Goal: Task Accomplishment & Management: Use online tool/utility

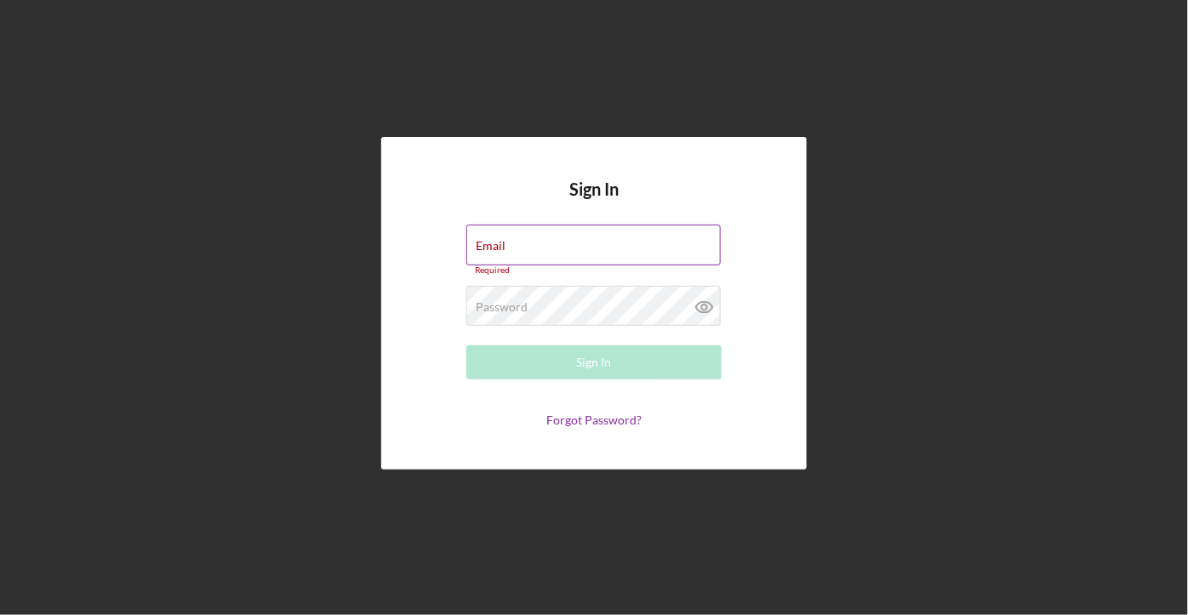
click at [520, 243] on div "Email Required" at bounding box center [593, 250] width 255 height 51
type input "[PERSON_NAME][EMAIL_ADDRESS][PERSON_NAME][DOMAIN_NAME]"
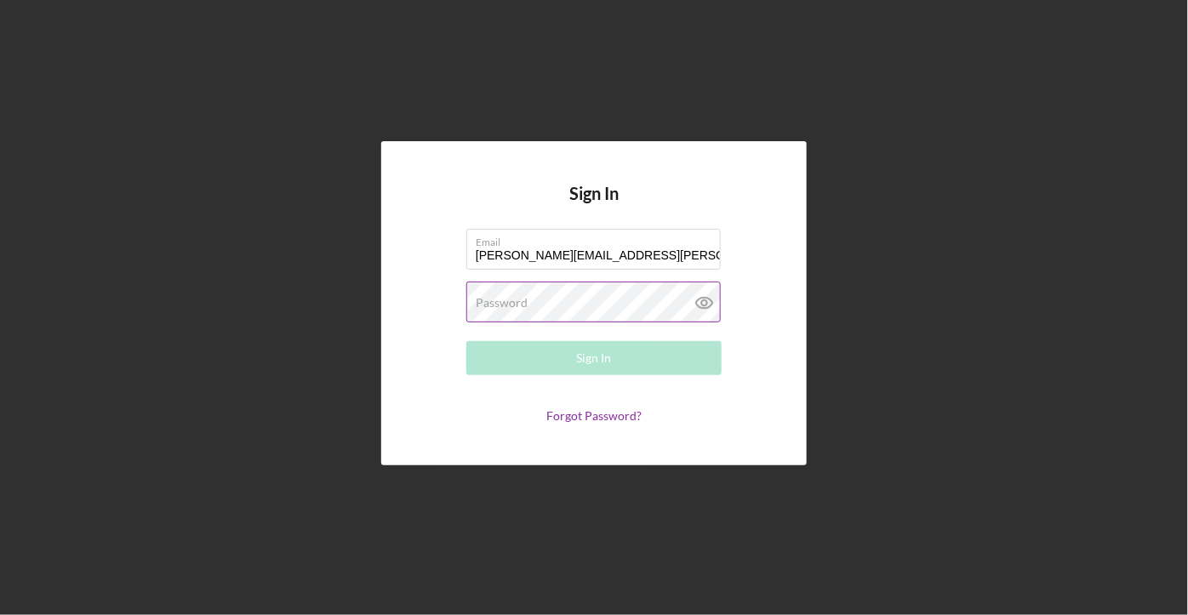
click at [505, 299] on label "Password" at bounding box center [502, 303] width 52 height 14
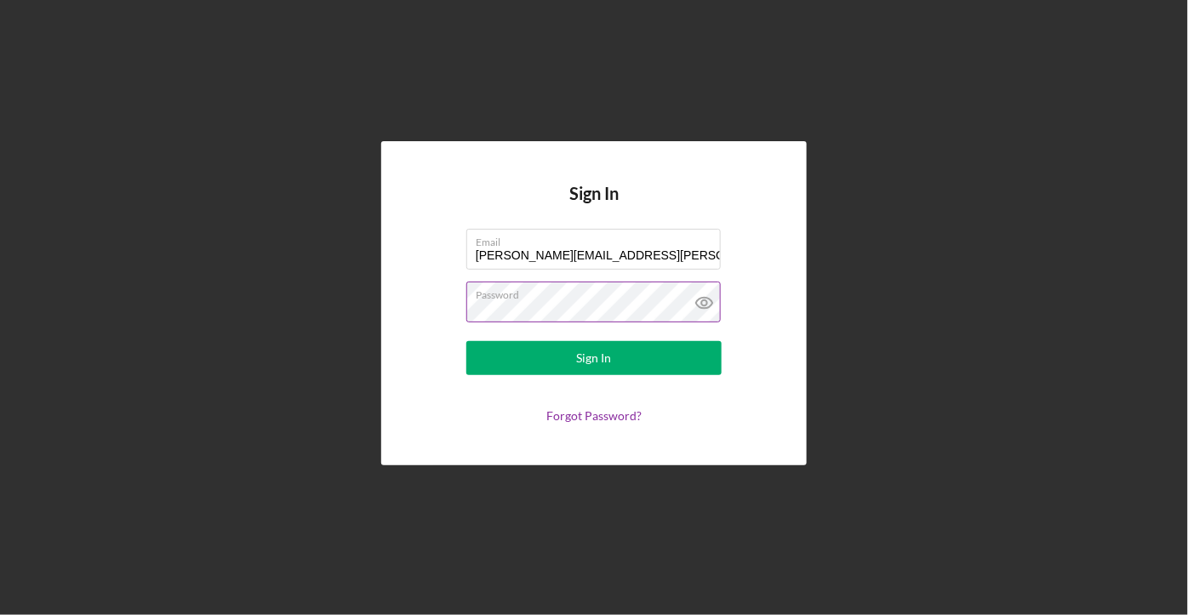
click at [466, 341] on button "Sign In" at bounding box center [593, 358] width 255 height 34
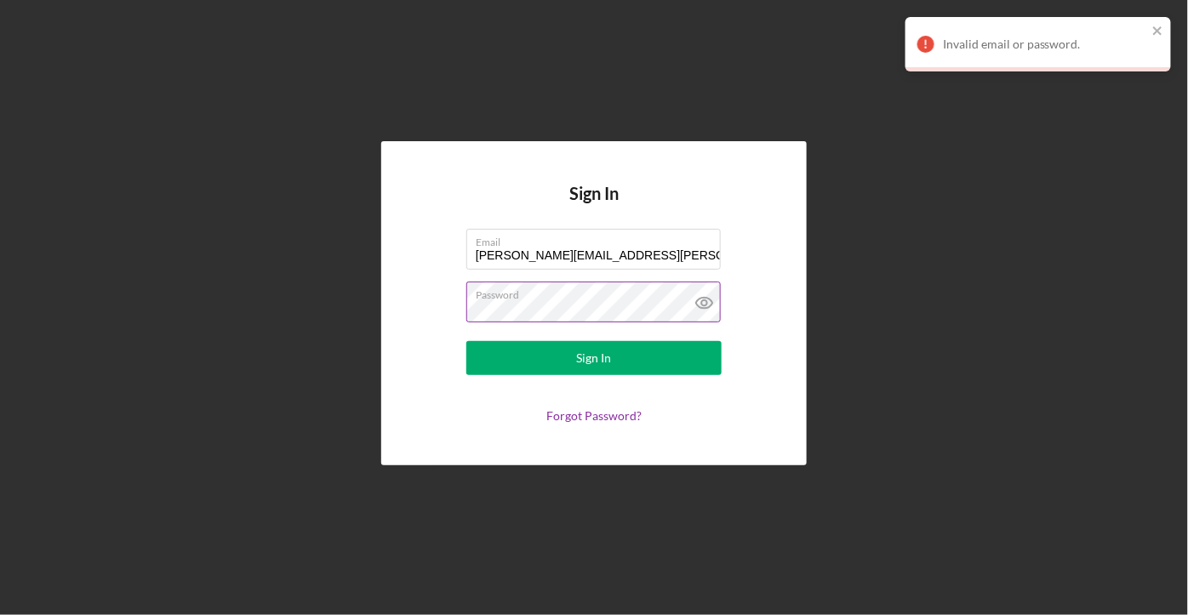
click at [703, 306] on icon at bounding box center [704, 303] width 43 height 43
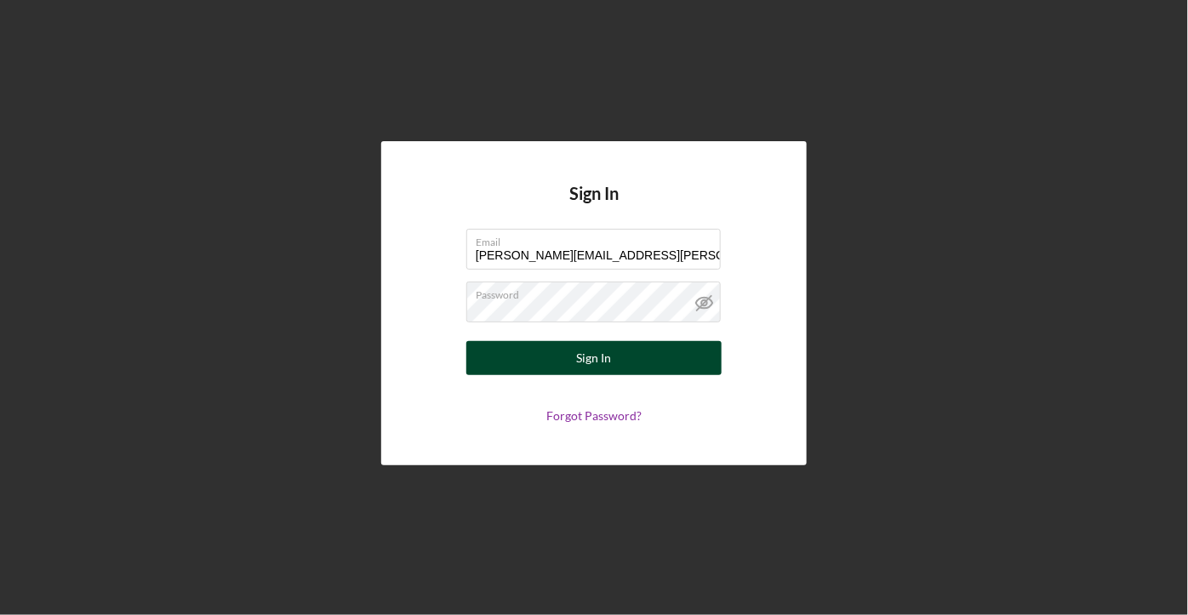
click at [588, 355] on div "Sign In" at bounding box center [594, 358] width 35 height 34
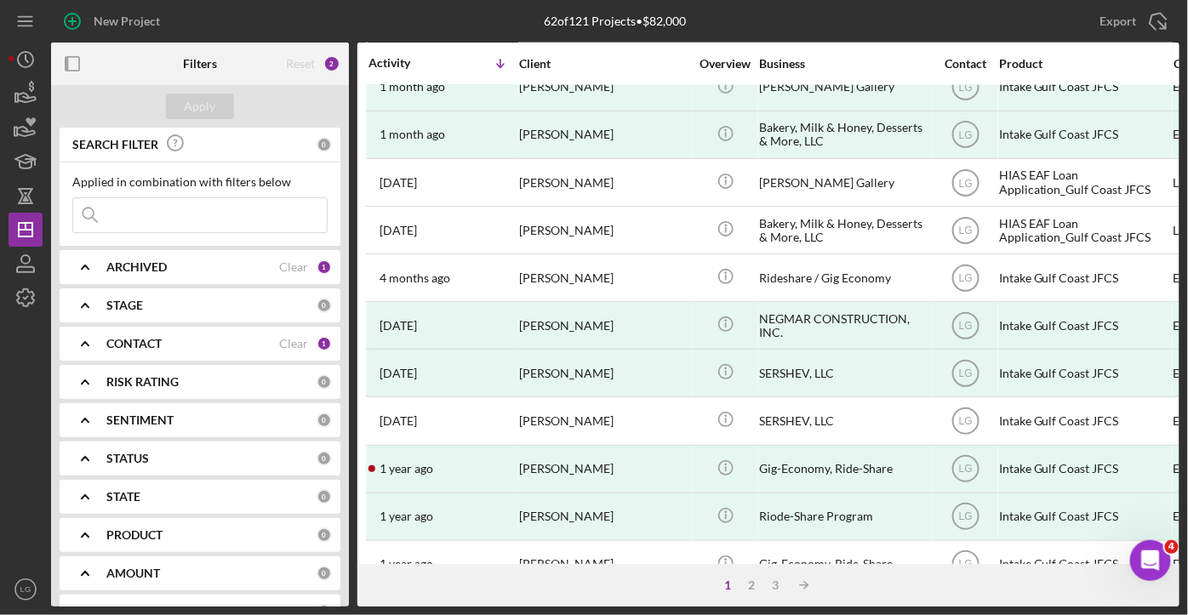
scroll to position [645, 0]
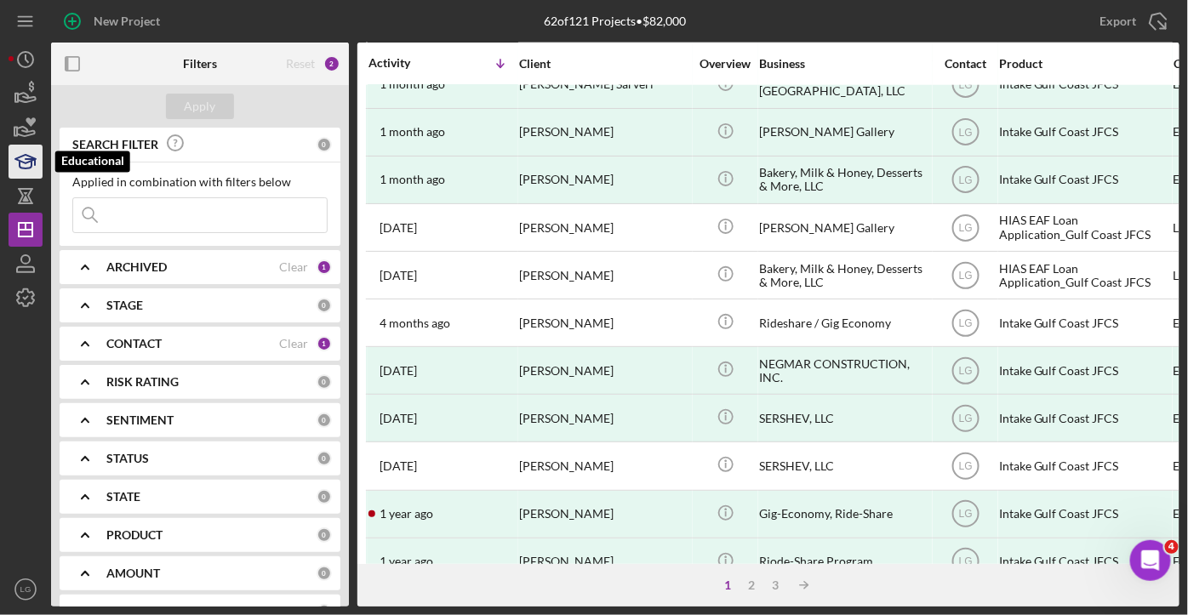
click at [31, 161] on polygon "button" at bounding box center [25, 159] width 20 height 9
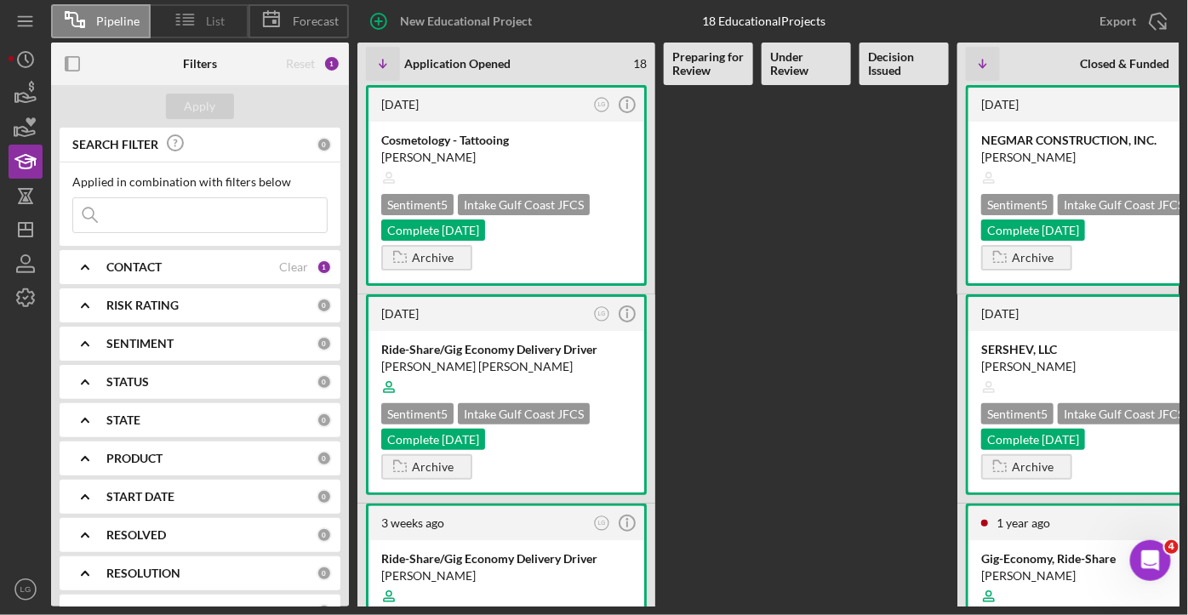
click at [191, 20] on icon at bounding box center [185, 19] width 43 height 43
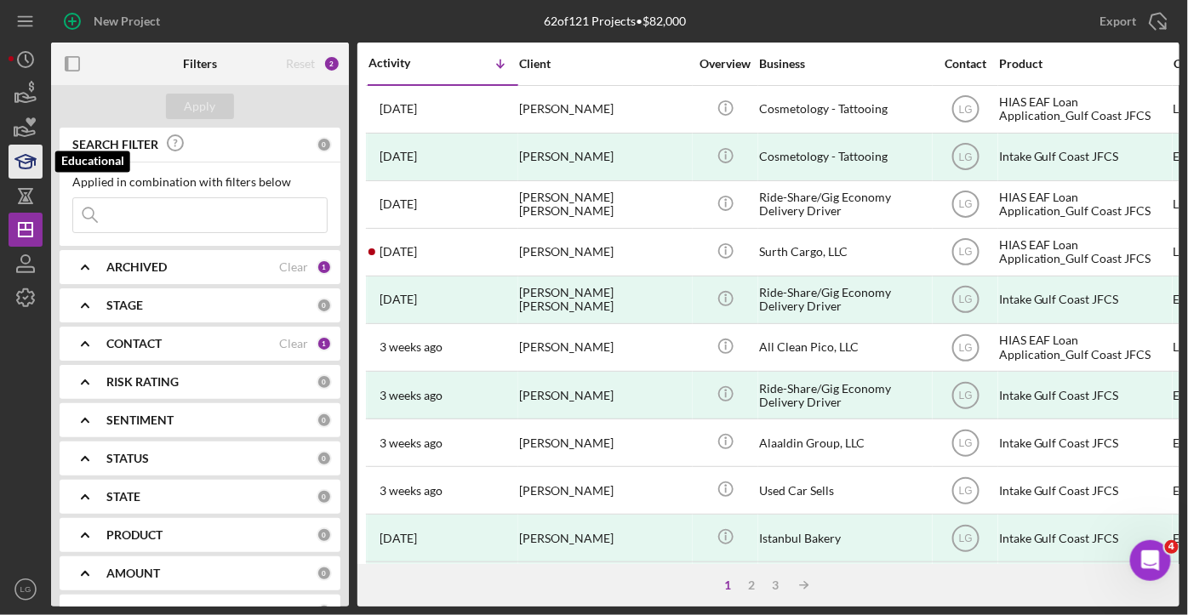
click at [24, 156] on polygon "button" at bounding box center [25, 159] width 20 height 9
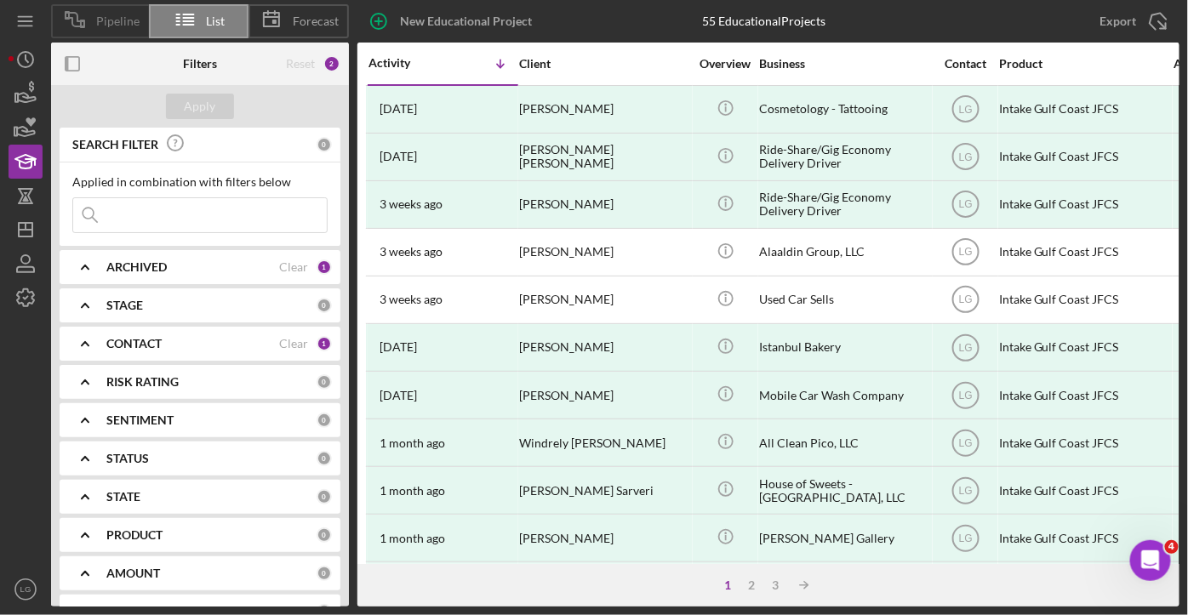
click at [114, 15] on span "Pipeline" at bounding box center [117, 21] width 43 height 14
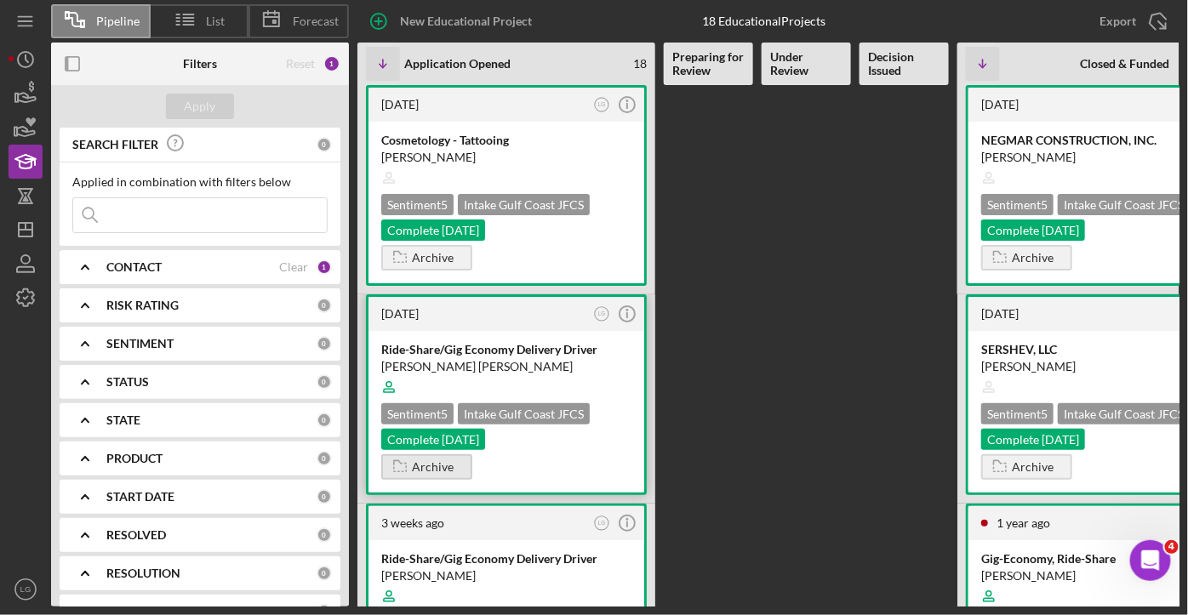
click at [433, 460] on div "Archive" at bounding box center [433, 467] width 42 height 26
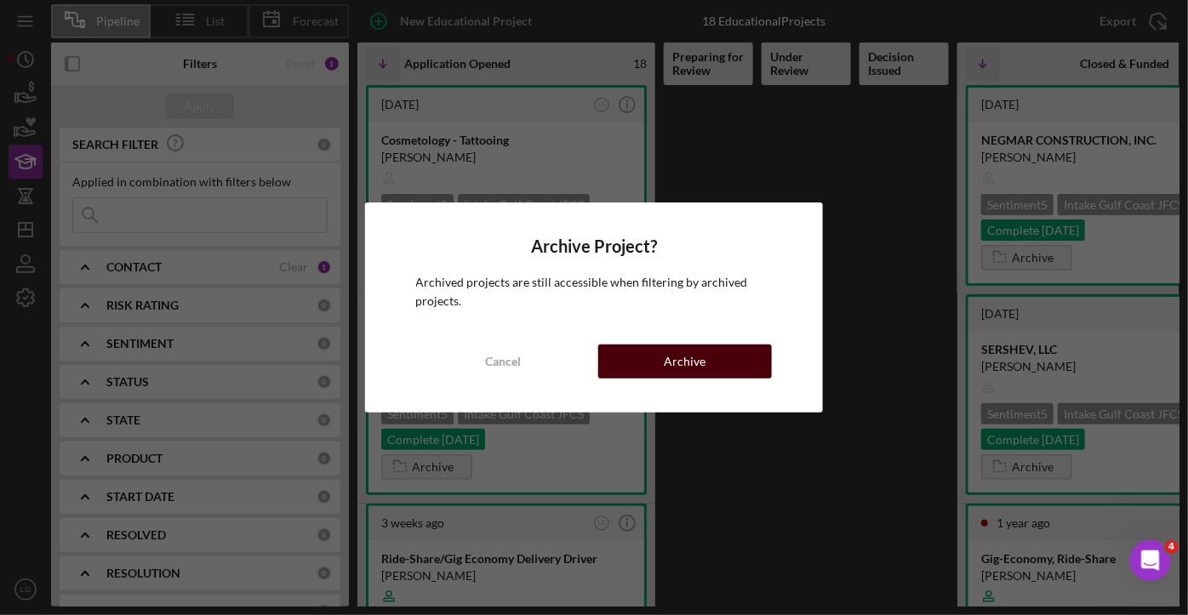
click at [677, 349] on div "Archive" at bounding box center [686, 362] width 42 height 34
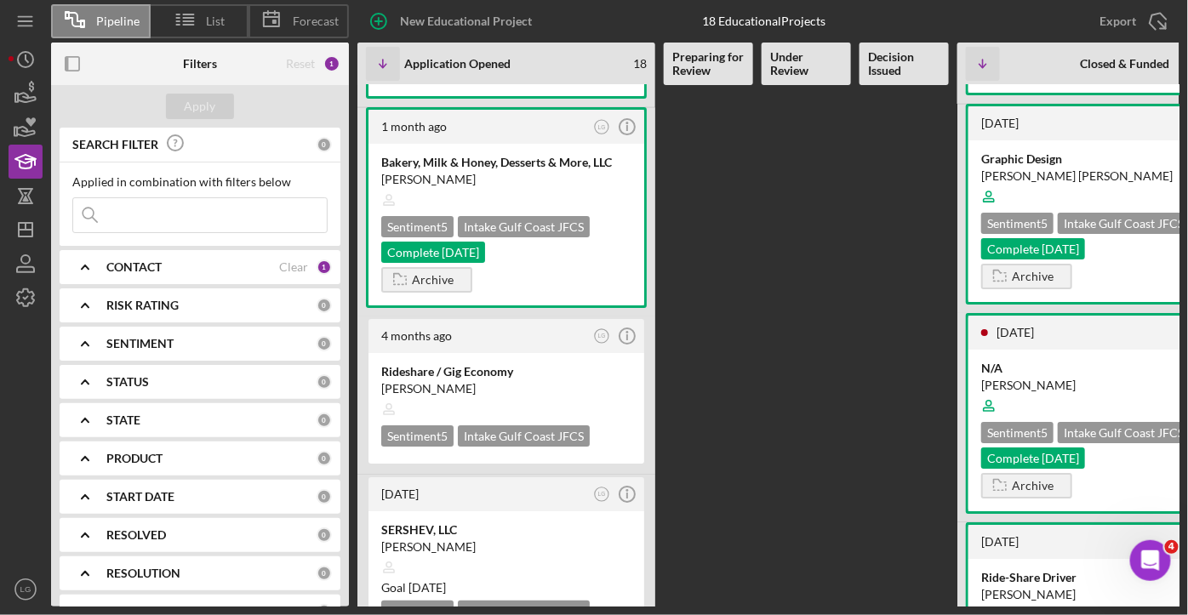
scroll to position [1879, 0]
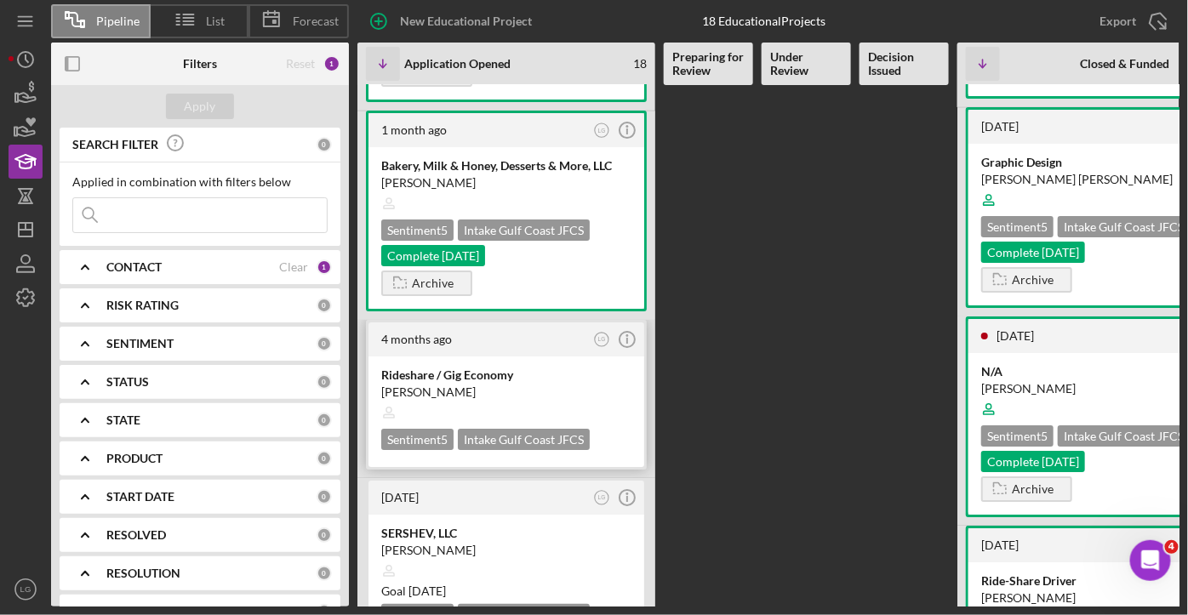
click at [477, 384] on div "[PERSON_NAME]" at bounding box center [506, 392] width 250 height 17
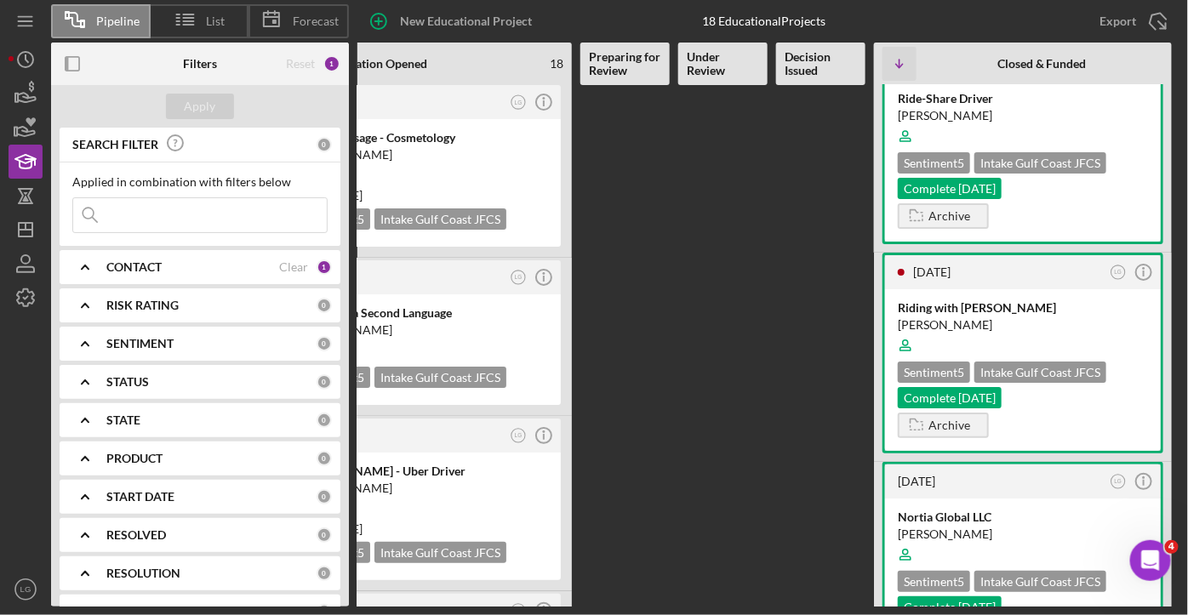
scroll to position [4056, 0]
